Goal: Ask a question

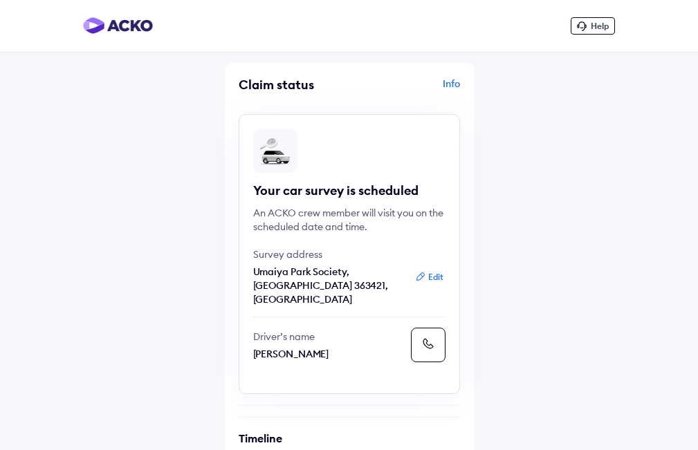
click at [603, 19] on div "Help" at bounding box center [593, 25] width 44 height 17
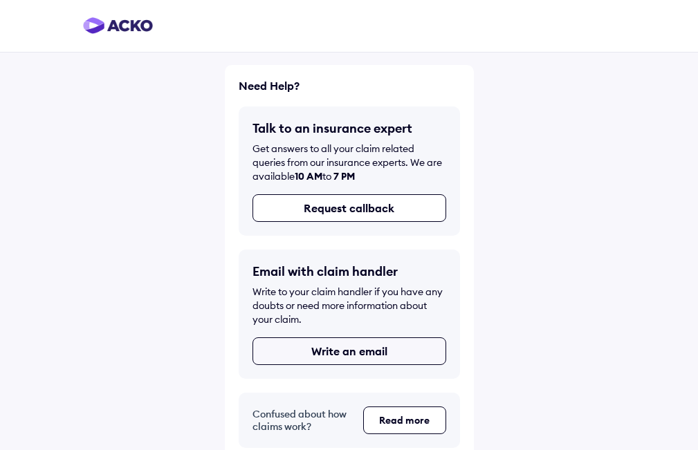
click at [370, 349] on button "Write an email" at bounding box center [349, 352] width 194 height 28
